Goal: Transaction & Acquisition: Purchase product/service

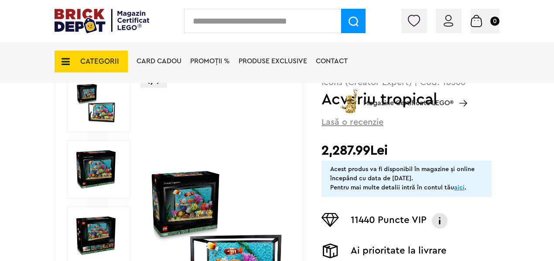
scroll to position [87, 0]
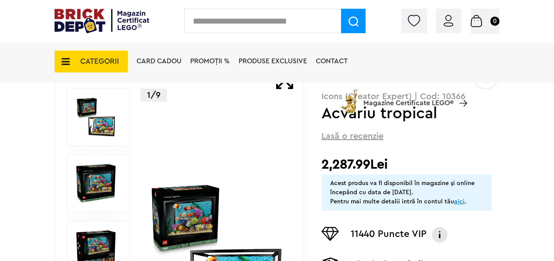
click at [207, 62] on span "PROMOȚII %" at bounding box center [210, 61] width 40 height 7
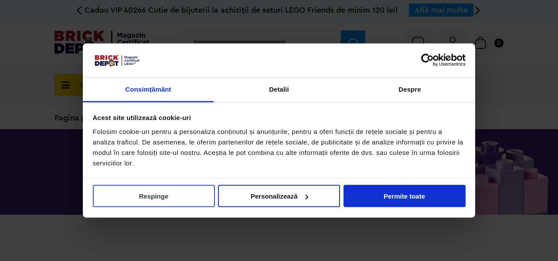
click at [117, 196] on button "Respinge" at bounding box center [154, 196] width 122 height 22
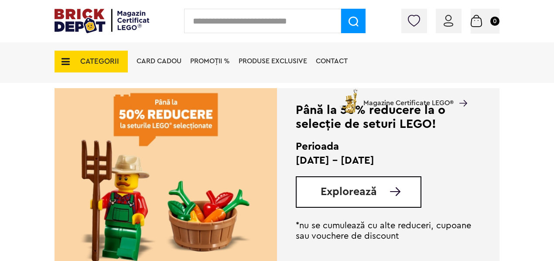
scroll to position [192, 0]
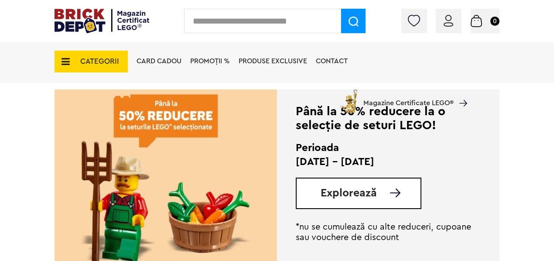
click at [358, 192] on span "Explorează" at bounding box center [349, 193] width 56 height 11
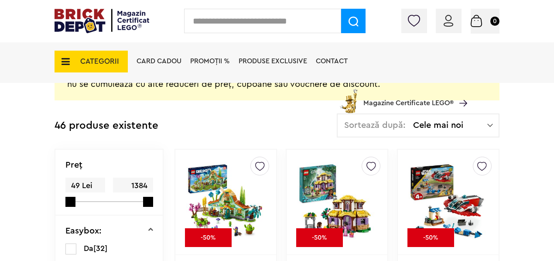
scroll to position [192, 0]
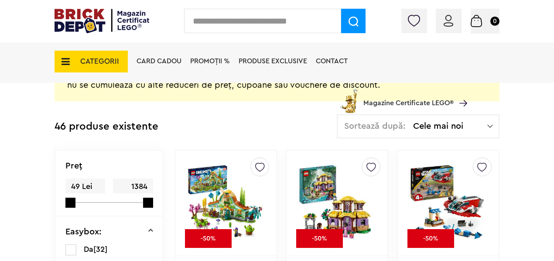
click at [491, 125] on img at bounding box center [490, 126] width 6 height 9
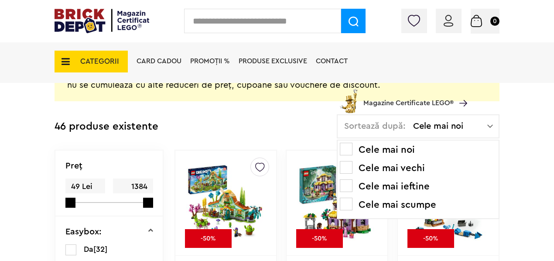
click at [345, 200] on span at bounding box center [346, 204] width 13 height 13
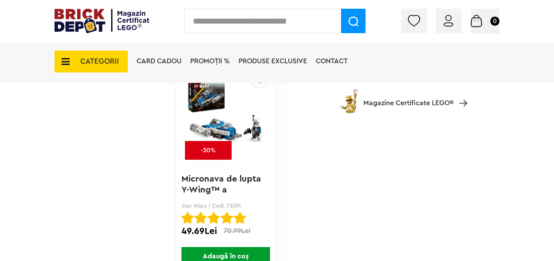
scroll to position [3613, 0]
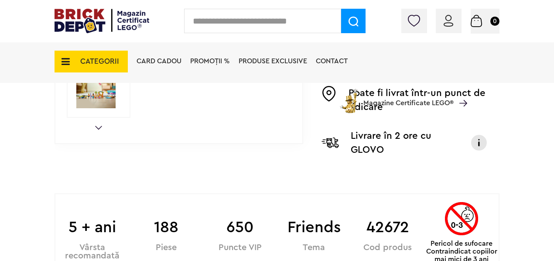
scroll to position [436, 0]
